Goal: Information Seeking & Learning: Understand process/instructions

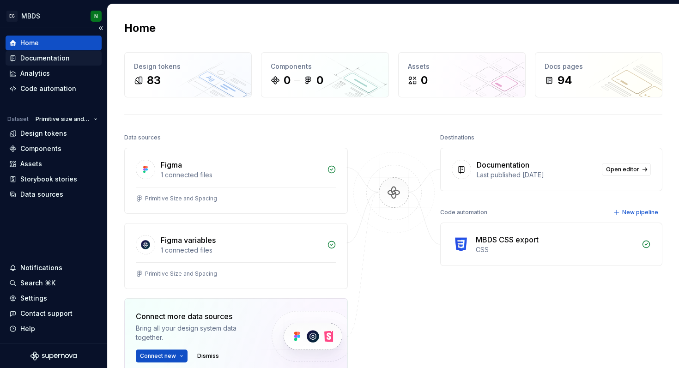
click at [60, 59] on div "Documentation" at bounding box center [44, 58] width 49 height 9
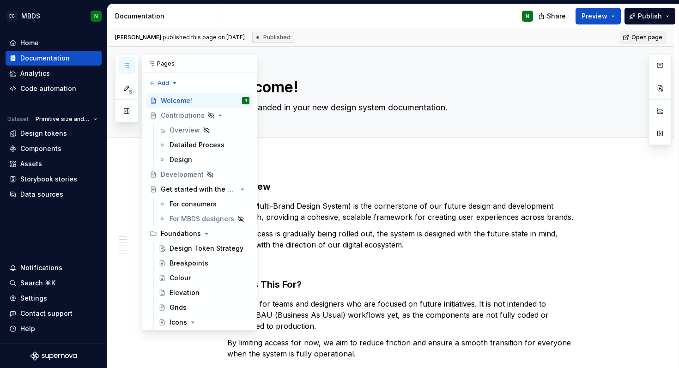
click at [127, 67] on icon "button" at bounding box center [126, 66] width 5 height 4
click at [184, 148] on div "Detailed Process" at bounding box center [195, 144] width 52 height 9
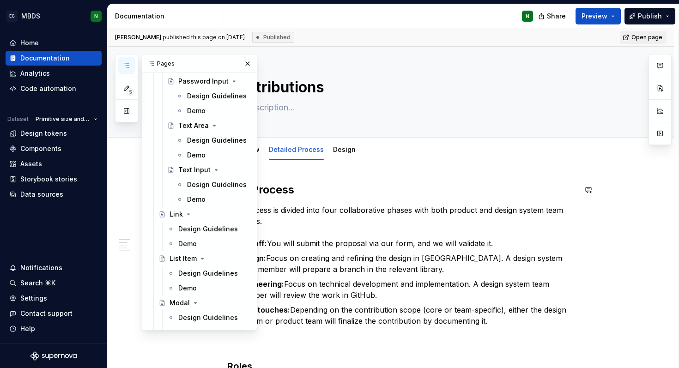
scroll to position [1099, 0]
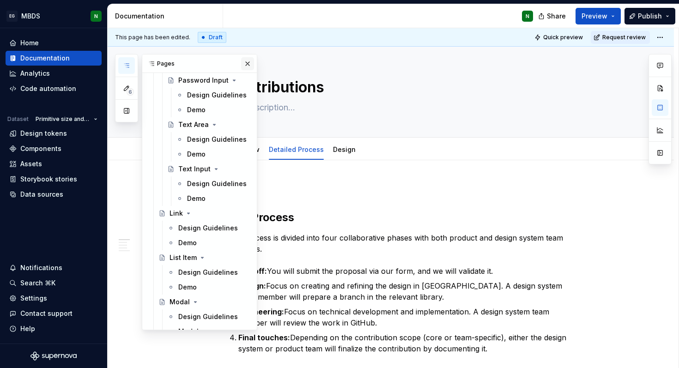
click at [249, 66] on button "button" at bounding box center [247, 63] width 13 height 13
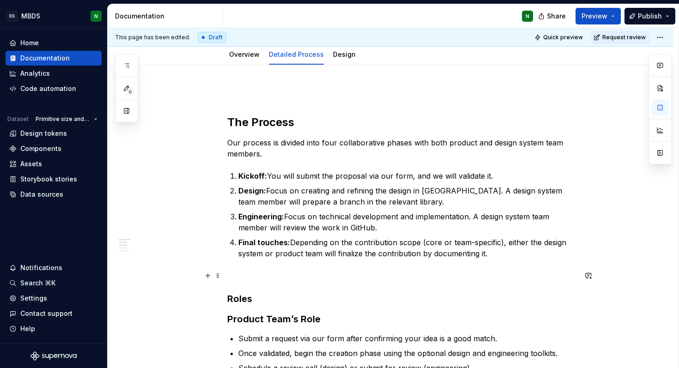
scroll to position [0, 0]
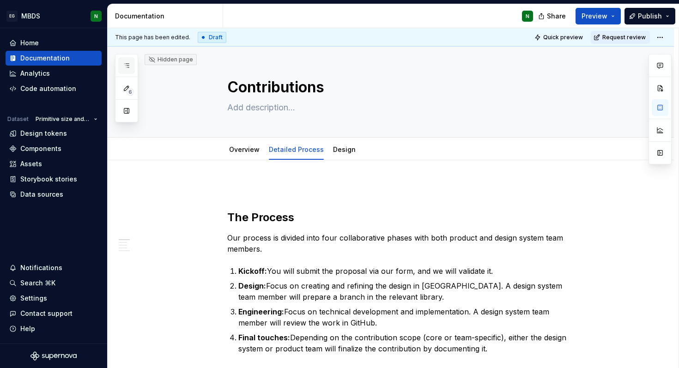
click at [129, 67] on icon "button" at bounding box center [126, 65] width 7 height 7
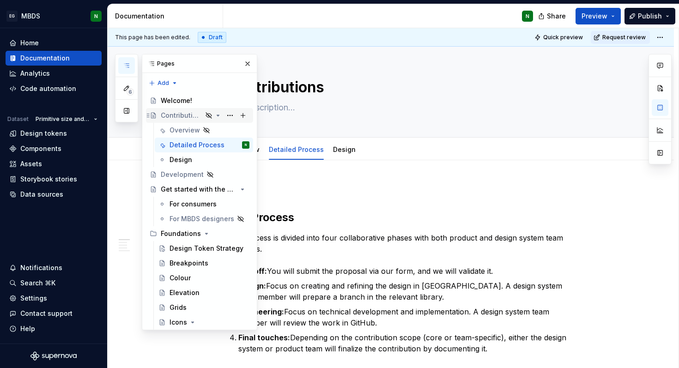
click at [176, 118] on div "Contributions" at bounding box center [182, 115] width 42 height 9
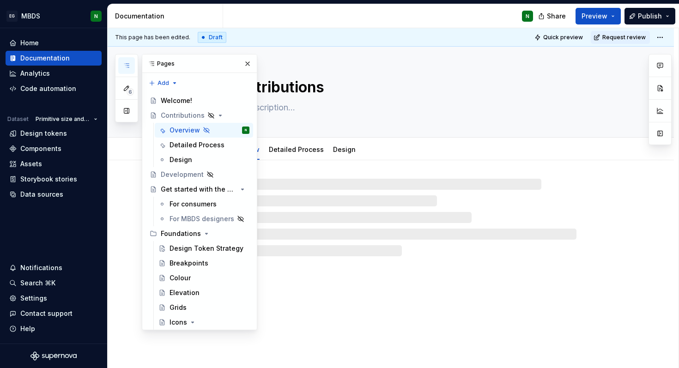
click at [332, 175] on div at bounding box center [391, 208] width 566 height 96
click at [247, 65] on button "button" at bounding box center [247, 63] width 13 height 13
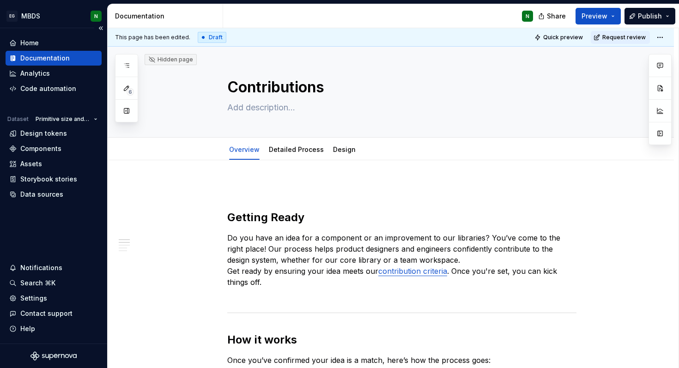
click at [45, 57] on div "Documentation" at bounding box center [44, 58] width 49 height 9
click at [41, 45] on div "Home" at bounding box center [53, 42] width 89 height 9
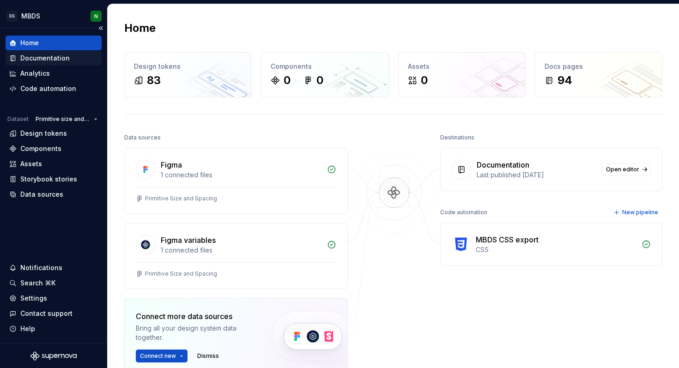
click at [50, 60] on div "Documentation" at bounding box center [44, 58] width 49 height 9
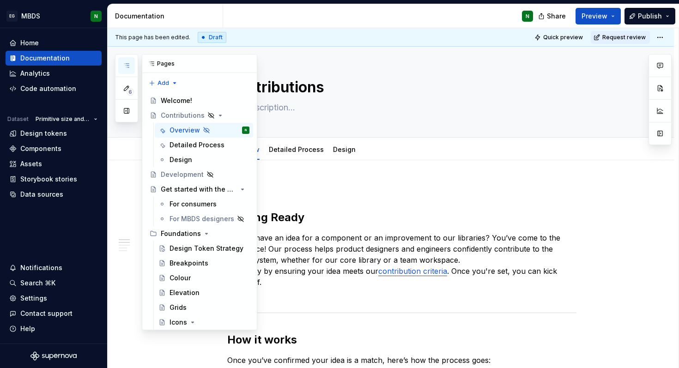
click at [124, 63] on icon "button" at bounding box center [126, 65] width 7 height 7
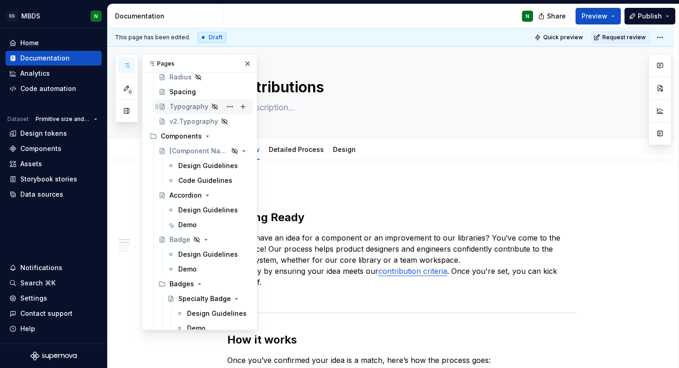
scroll to position [301, 0]
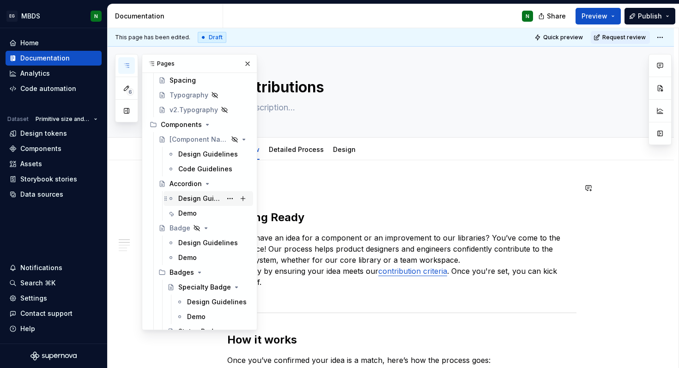
click at [192, 199] on div "Design Guidelines" at bounding box center [199, 198] width 43 height 9
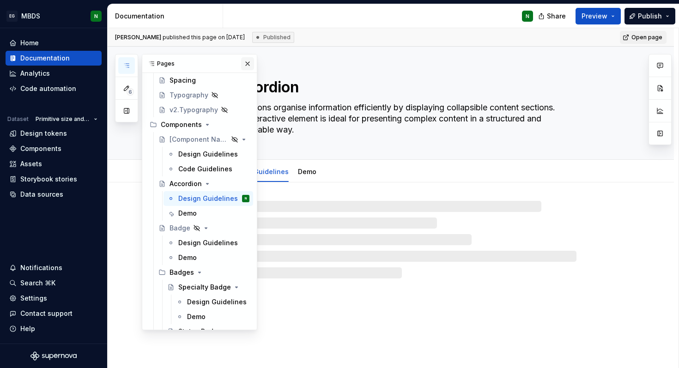
click at [248, 61] on button "button" at bounding box center [247, 63] width 13 height 13
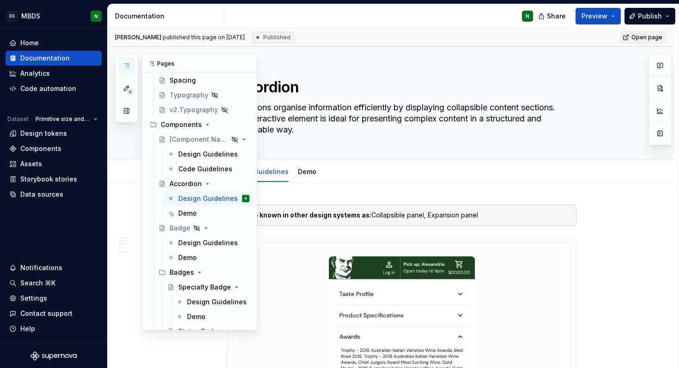
click at [123, 61] on button "button" at bounding box center [126, 65] width 17 height 17
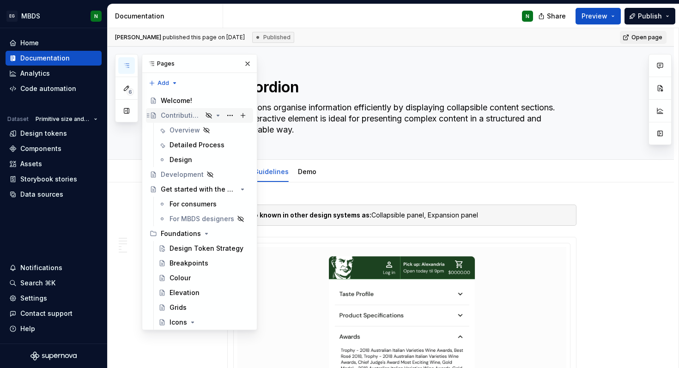
click at [177, 120] on div "Contributions" at bounding box center [205, 115] width 89 height 13
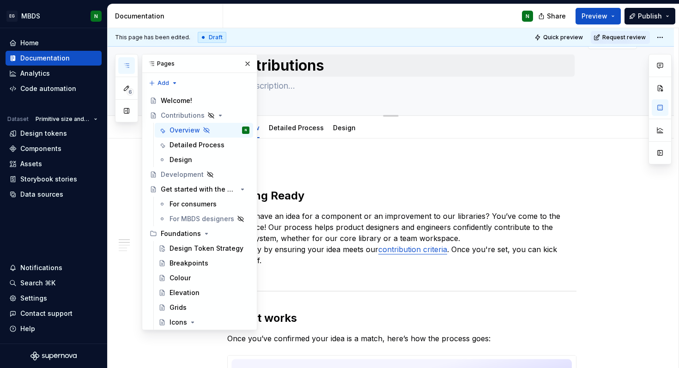
drag, startPoint x: 248, startPoint y: 64, endPoint x: 253, endPoint y: 71, distance: 9.0
click at [248, 64] on button "button" at bounding box center [247, 63] width 13 height 13
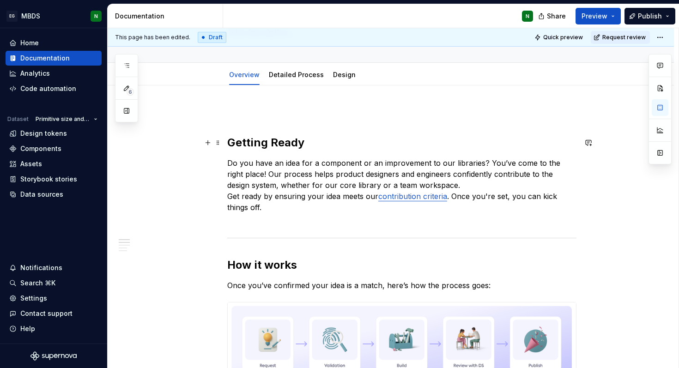
scroll to position [0, 0]
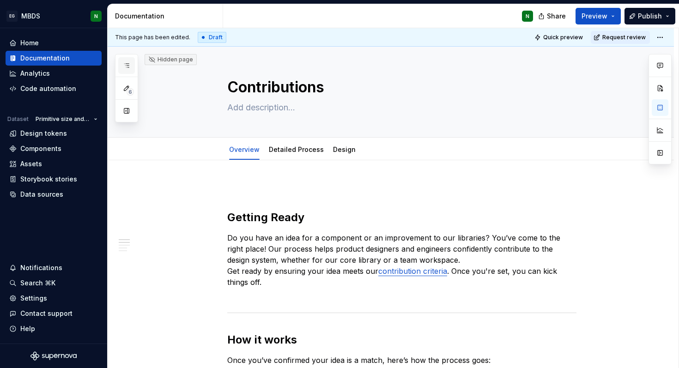
click at [129, 65] on icon "button" at bounding box center [126, 65] width 7 height 7
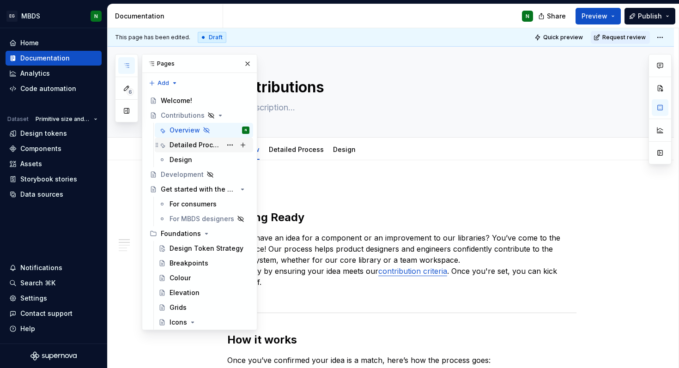
click at [199, 144] on div "Detailed Process" at bounding box center [195, 144] width 52 height 9
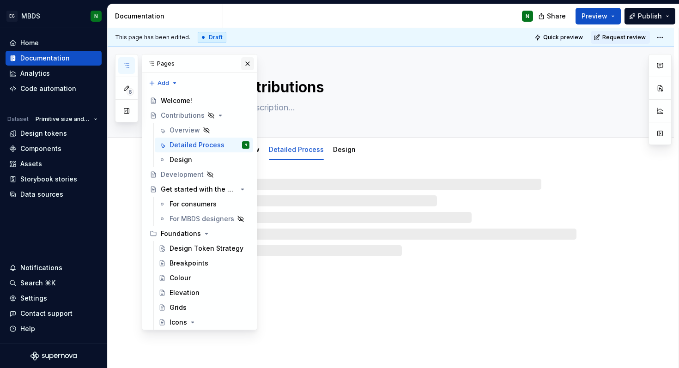
click at [248, 60] on button "button" at bounding box center [247, 63] width 13 height 13
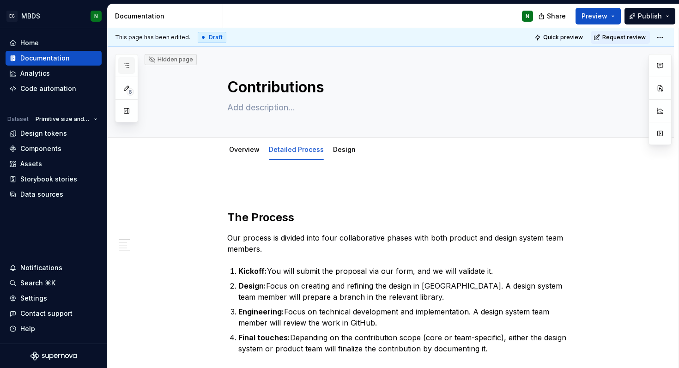
click at [130, 66] on icon "button" at bounding box center [126, 65] width 7 height 7
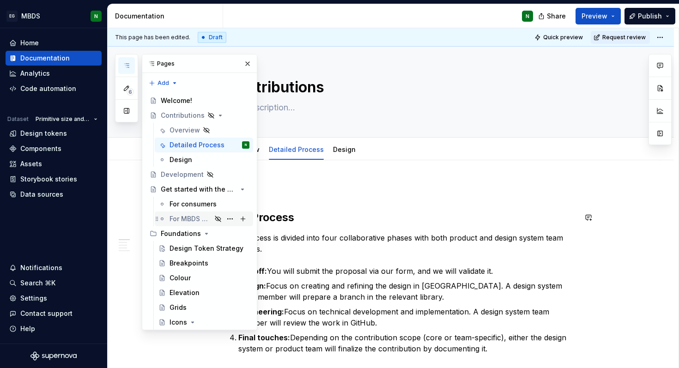
click at [193, 218] on div "For MBDS designers" at bounding box center [190, 218] width 42 height 9
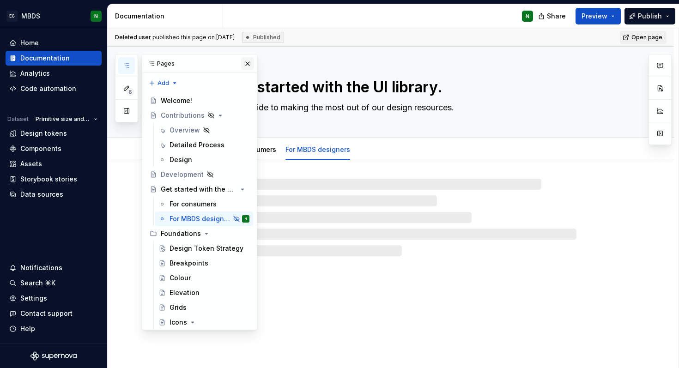
click at [247, 63] on button "button" at bounding box center [247, 63] width 13 height 13
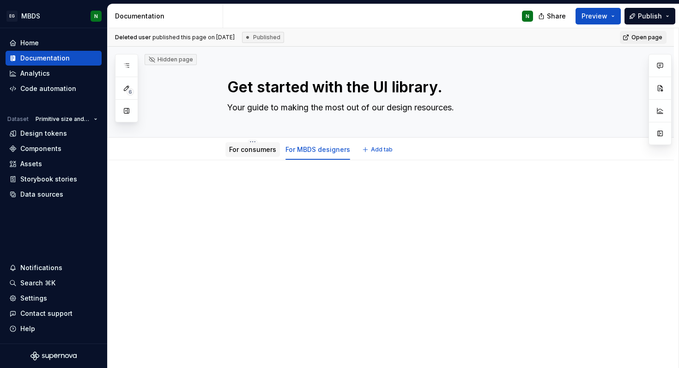
click at [258, 150] on link "For consumers" at bounding box center [252, 149] width 47 height 8
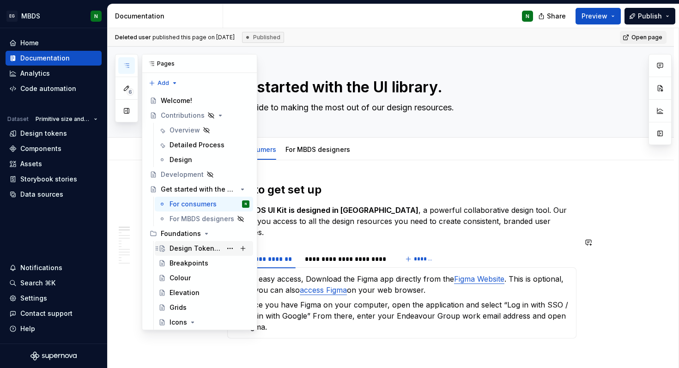
click at [199, 254] on div "Design Token Strategy" at bounding box center [209, 248] width 80 height 13
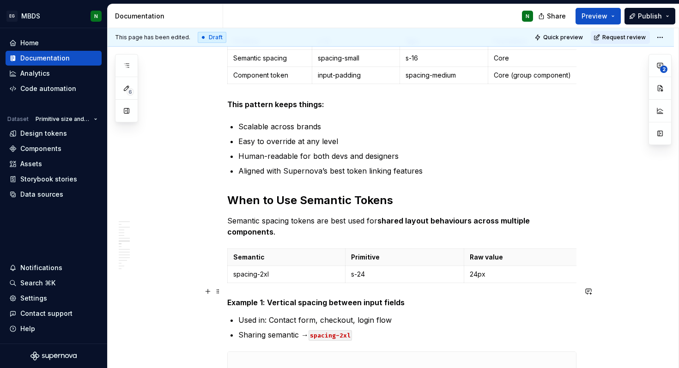
scroll to position [840, 0]
type textarea "*"
